Goal: Task Accomplishment & Management: Use online tool/utility

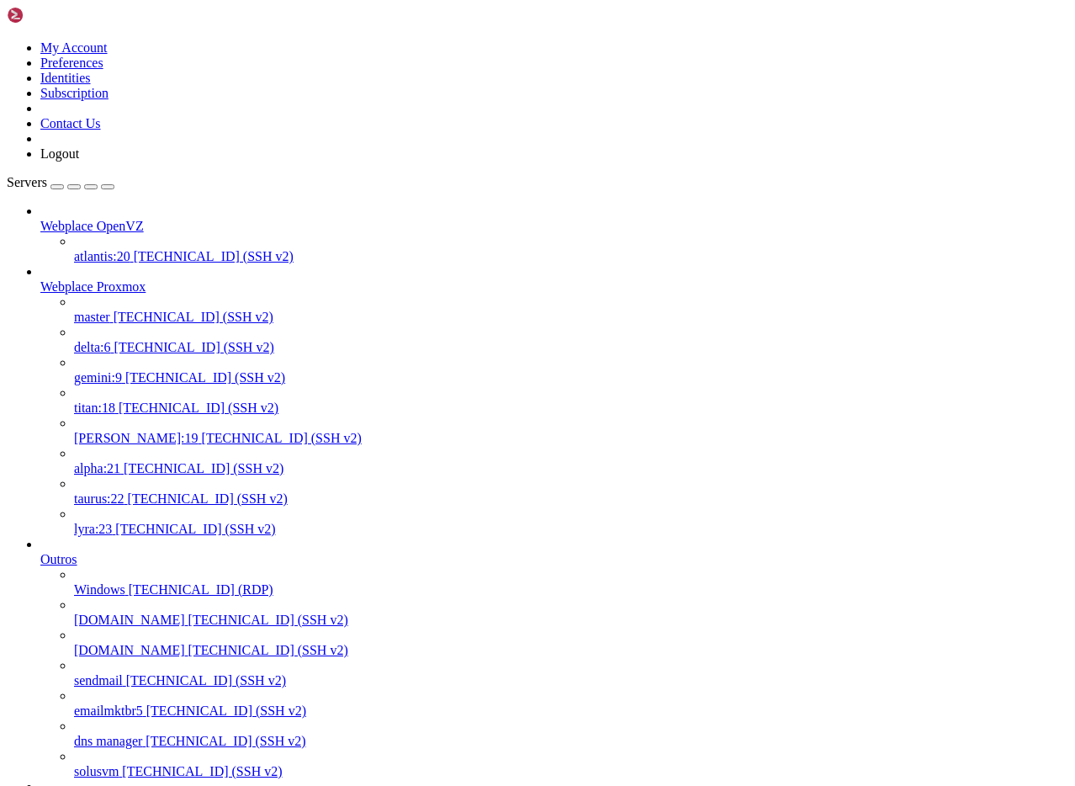
scroll to position [16, 3]
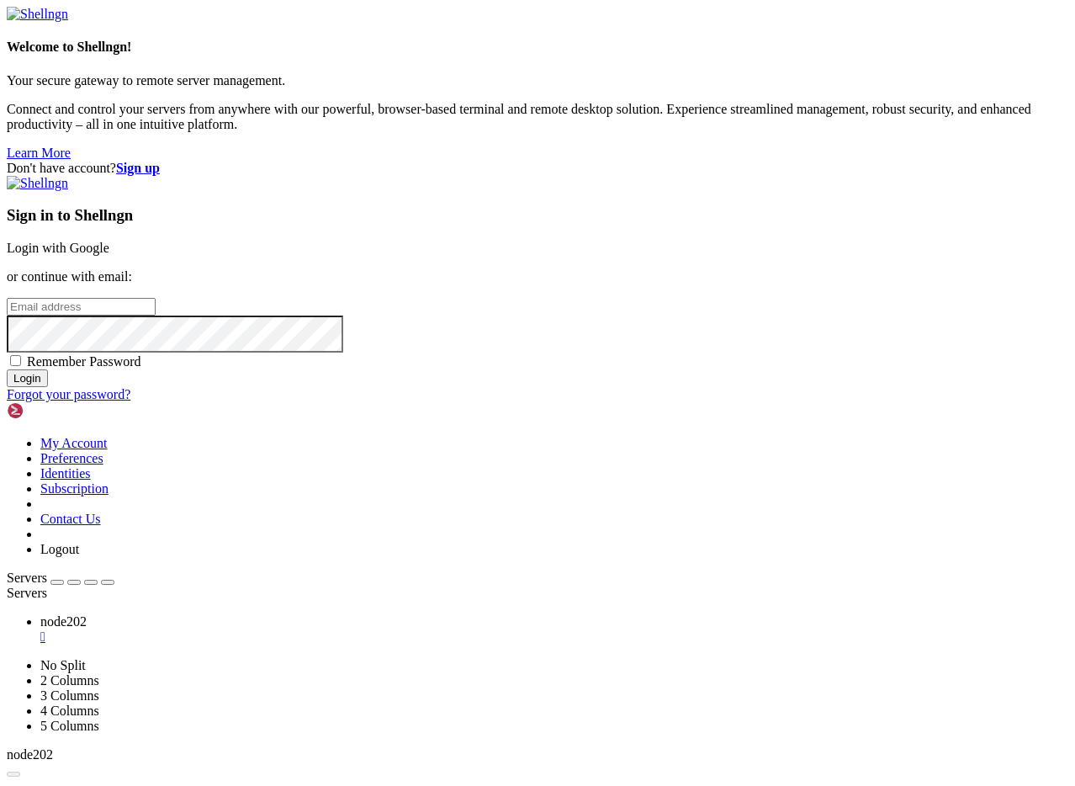
type input "[PERSON_NAME][EMAIL_ADDRESS][DOMAIN_NAME]"
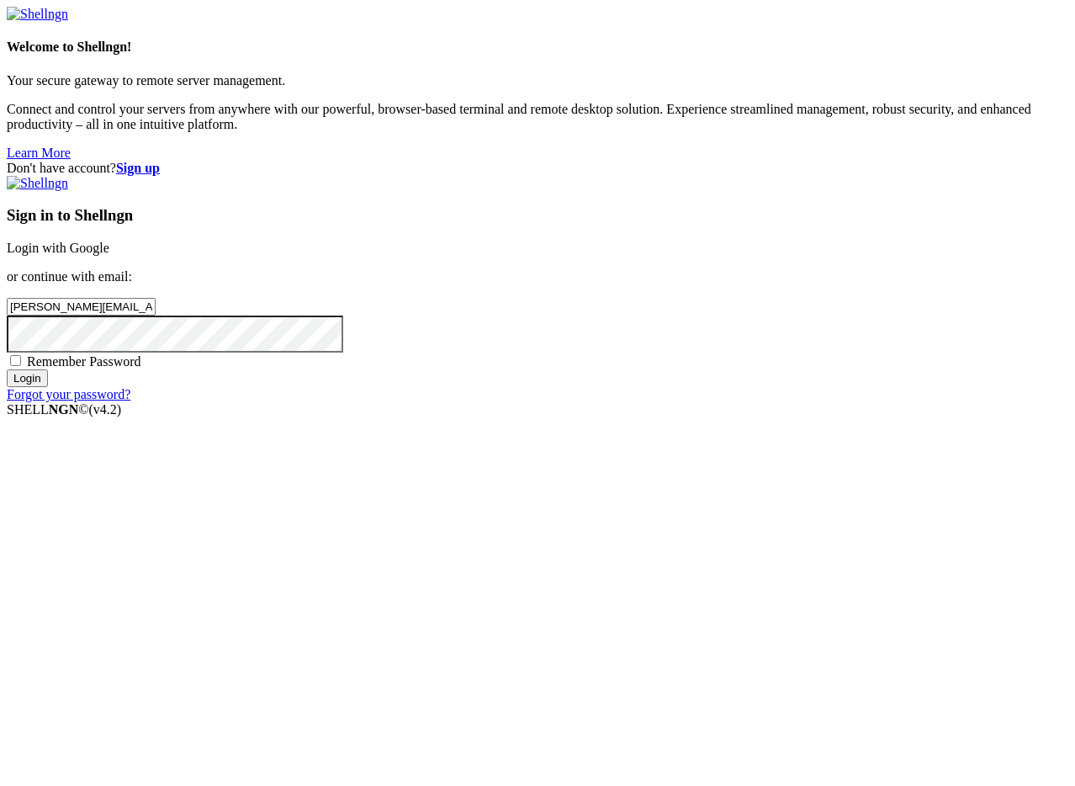
click at [48, 387] on input "Login" at bounding box center [27, 378] width 41 height 18
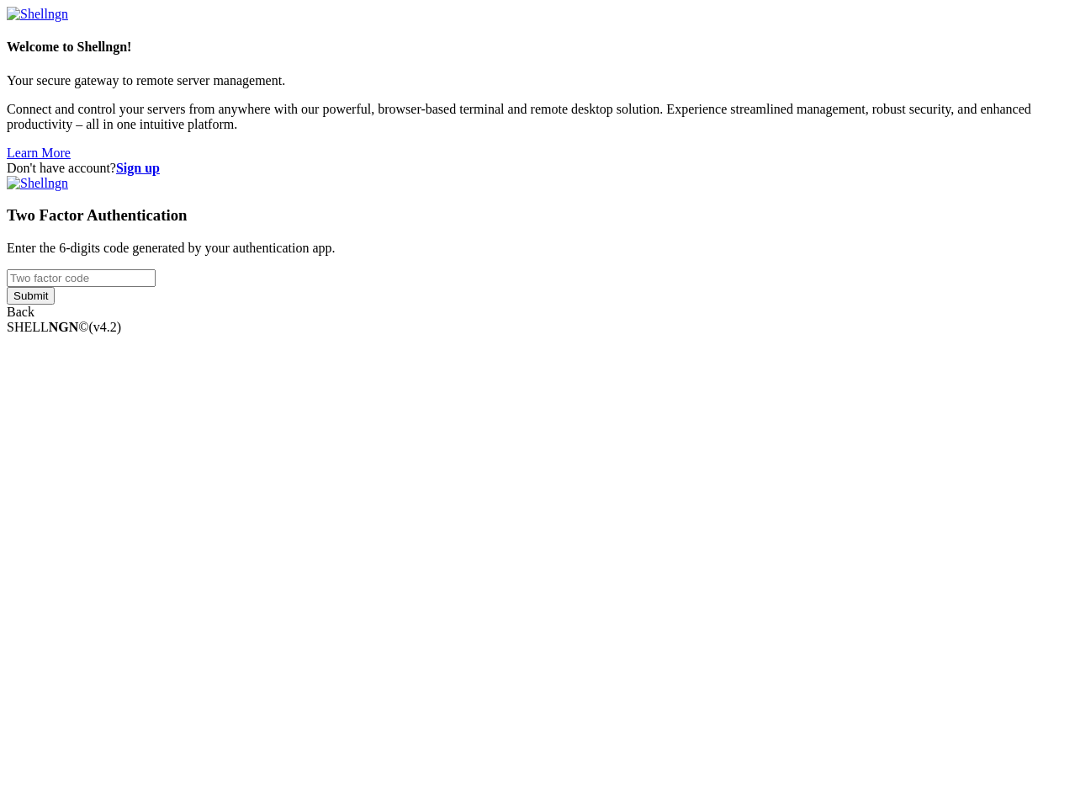
click at [156, 287] on input "number" at bounding box center [81, 278] width 149 height 18
type input "953946"
click at [7, 287] on input "Submit" at bounding box center [31, 296] width 48 height 18
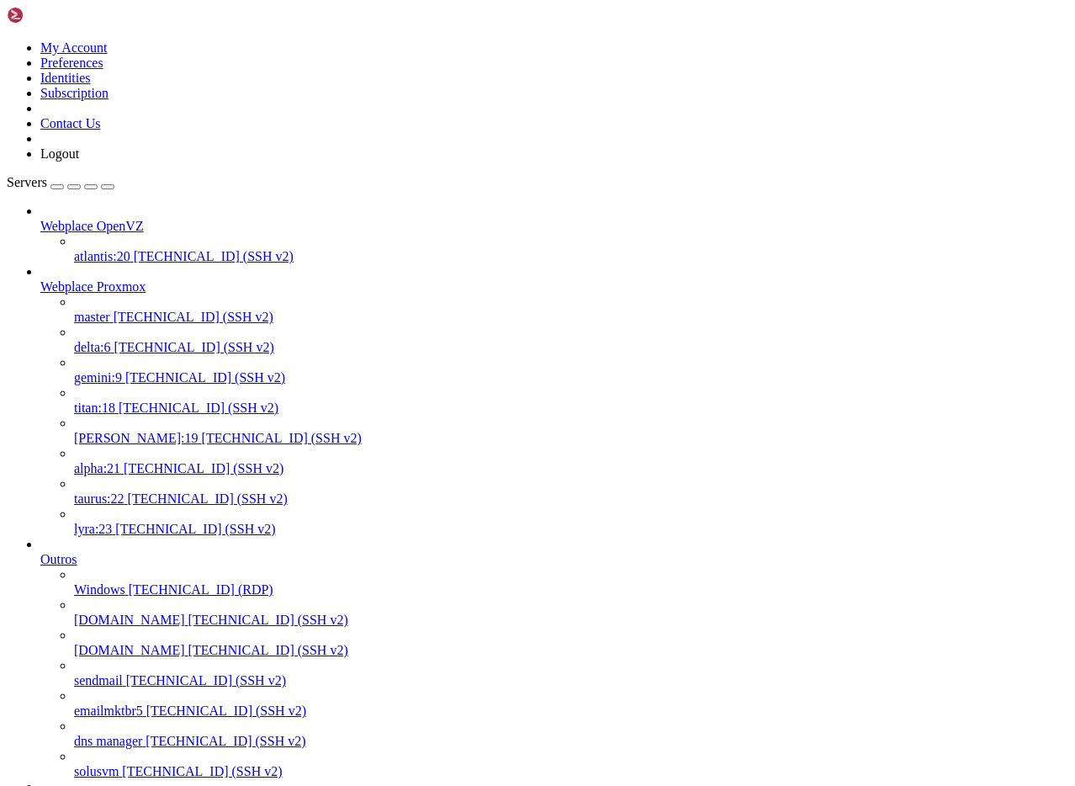
scroll to position [1049, 0]
